Goal: Information Seeking & Learning: Learn about a topic

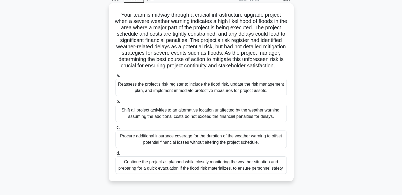
scroll to position [53, 0]
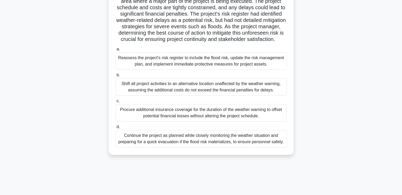
click at [197, 65] on div "Reassess the project's risk register to include the flood risk, update the risk…" at bounding box center [200, 60] width 171 height 17
click at [115, 51] on input "a. Reassess the project's risk register to include the flood risk, update the r…" at bounding box center [115, 49] width 0 height 3
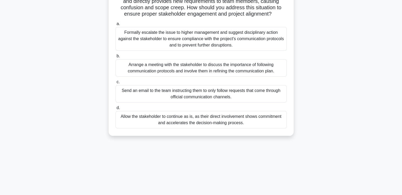
click at [184, 71] on div "Arrange a meeting with the stakeholder to discuss the importance of following c…" at bounding box center [200, 67] width 171 height 17
click at [115, 58] on input "b. Arrange a meeting with the stakeholder to discuss the importance of followin…" at bounding box center [115, 55] width 0 height 3
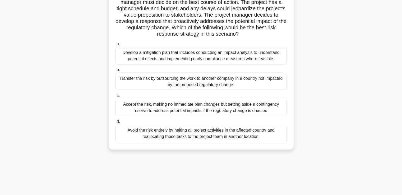
scroll to position [91, 0]
click at [144, 112] on div "Accept the risk, making no immediate plan changes but setting aside a contingen…" at bounding box center [200, 106] width 171 height 17
click at [115, 97] on input "c. Accept the risk, making no immediate plan changes but setting aside a contin…" at bounding box center [115, 95] width 0 height 3
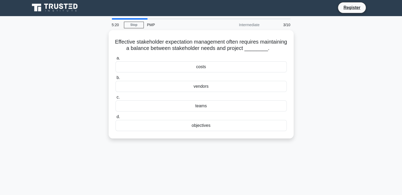
scroll to position [0, 0]
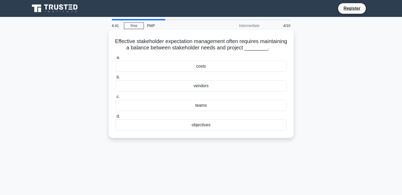
click at [216, 72] on div "costs" at bounding box center [200, 66] width 171 height 11
click at [115, 59] on input "a. costs" at bounding box center [115, 57] width 0 height 3
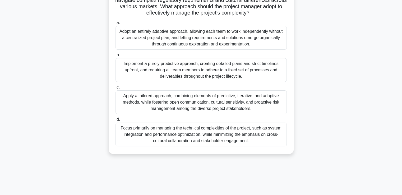
scroll to position [91, 0]
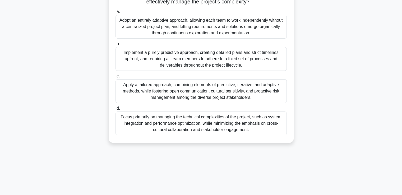
click at [198, 63] on div "Implement a purely predictive approach, creating detailed plans and strict time…" at bounding box center [200, 59] width 171 height 24
click at [115, 46] on input "b. Implement a purely predictive approach, creating detailed plans and strict t…" at bounding box center [115, 43] width 0 height 3
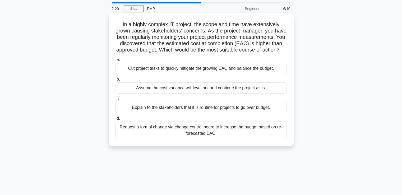
scroll to position [26, 0]
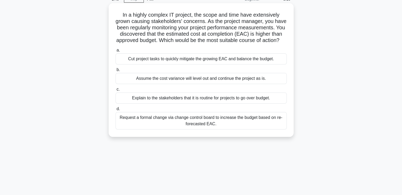
click at [255, 84] on div "Assume the cost variance will level out and continue the project as is." at bounding box center [200, 78] width 171 height 11
click at [115, 72] on input "b. Assume the cost variance will level out and continue the project as is." at bounding box center [115, 69] width 0 height 3
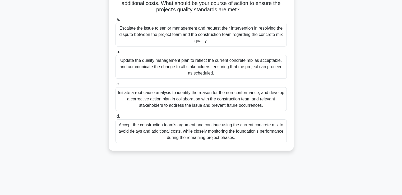
scroll to position [79, 0]
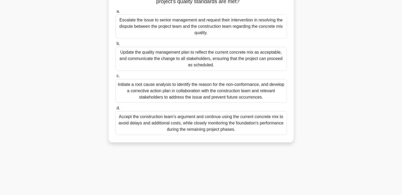
click at [206, 91] on div "Initiate a root cause analysis to identify the reason for the non-conformance, …" at bounding box center [200, 91] width 171 height 24
click at [115, 78] on input "c. Initiate a root cause analysis to identify the reason for the non-conformanc…" at bounding box center [115, 75] width 0 height 3
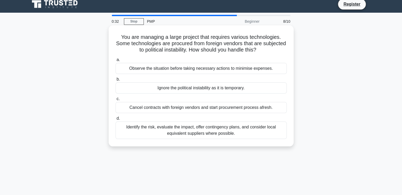
scroll to position [0, 0]
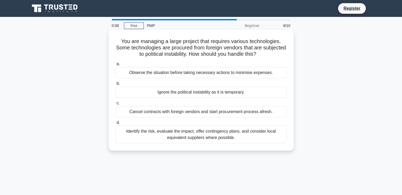
click at [215, 136] on div "Identify the risk, evaluate the impact, offer contingency plans, and consider l…" at bounding box center [200, 134] width 171 height 17
click at [115, 124] on input "d. Identify the risk, evaluate the impact, offer contingency plans, and conside…" at bounding box center [115, 122] width 0 height 3
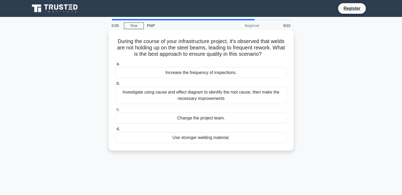
click at [211, 73] on div "Increase the frequency of inspections." at bounding box center [200, 72] width 171 height 11
click at [115, 66] on input "a. Increase the frequency of inspections." at bounding box center [115, 63] width 0 height 3
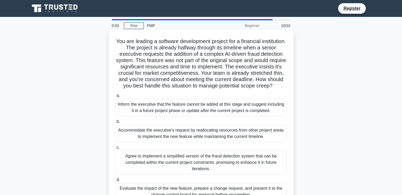
click at [193, 168] on div "Agree to implement a simplified version of the fraud detection system that can …" at bounding box center [200, 163] width 171 height 24
click at [115, 149] on input "c. Agree to implement a simplified version of the fraud detection system that c…" at bounding box center [115, 147] width 0 height 3
